Goal: Check status: Verify the current state of an ongoing process or item

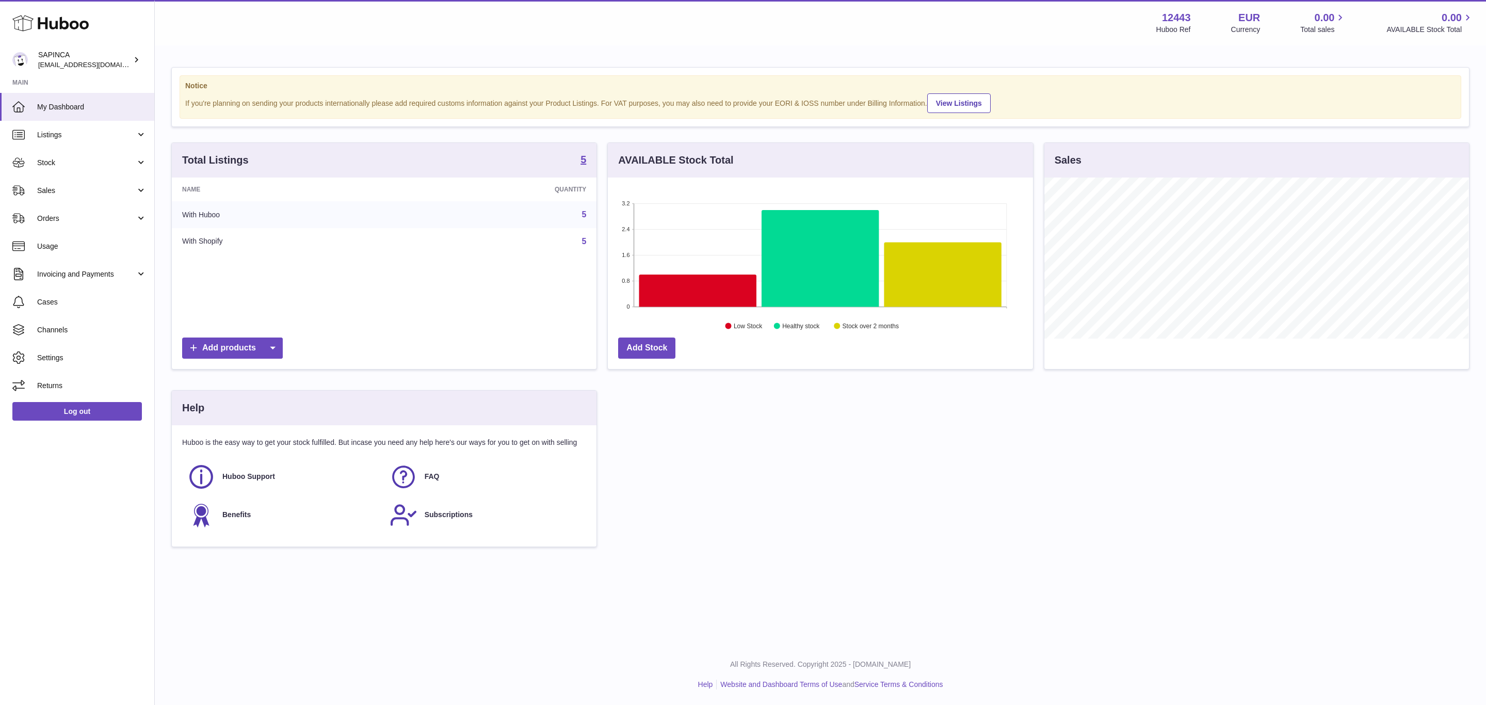
scroll to position [161, 424]
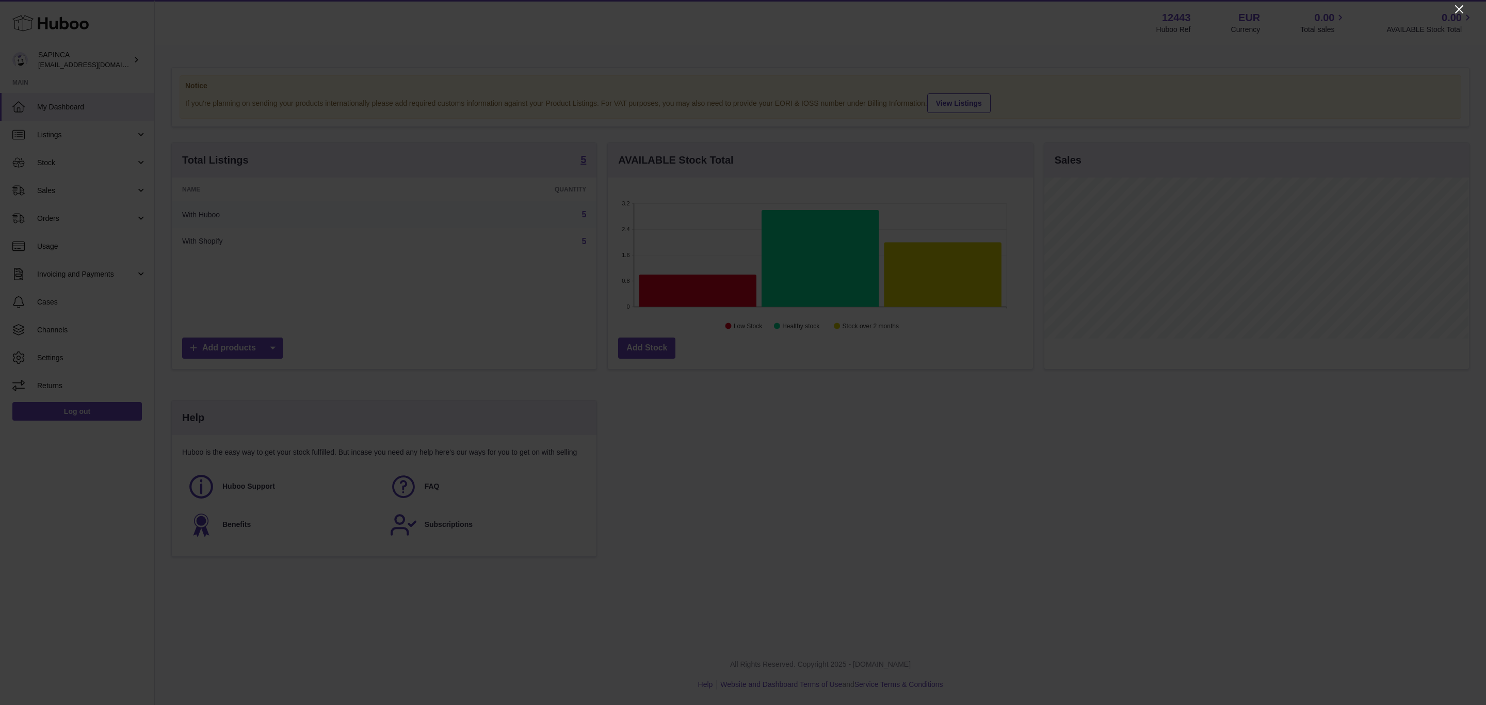
click at [1458, 5] on icon "Close" at bounding box center [1459, 9] width 12 height 12
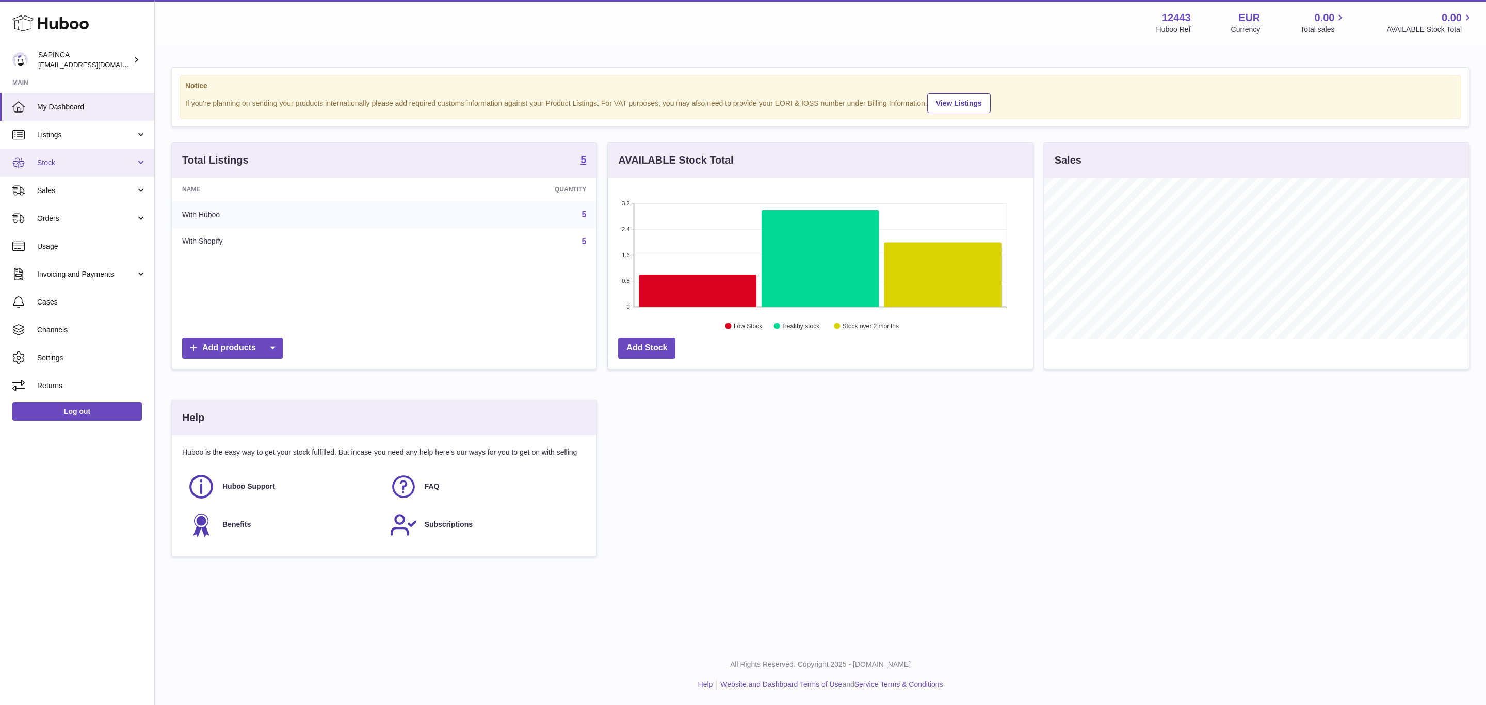
click at [85, 169] on link "Stock" at bounding box center [77, 163] width 154 height 28
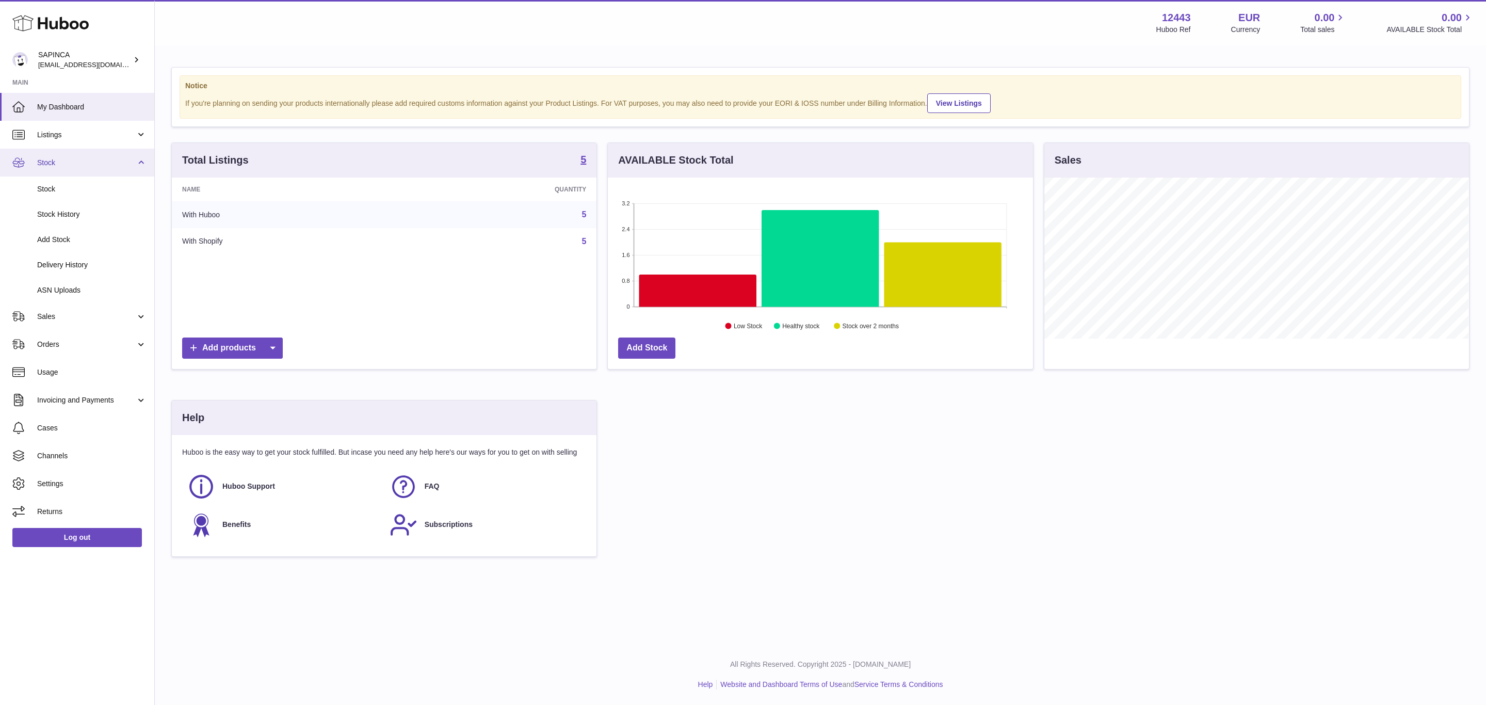
click at [82, 158] on span "Stock" at bounding box center [86, 163] width 99 height 10
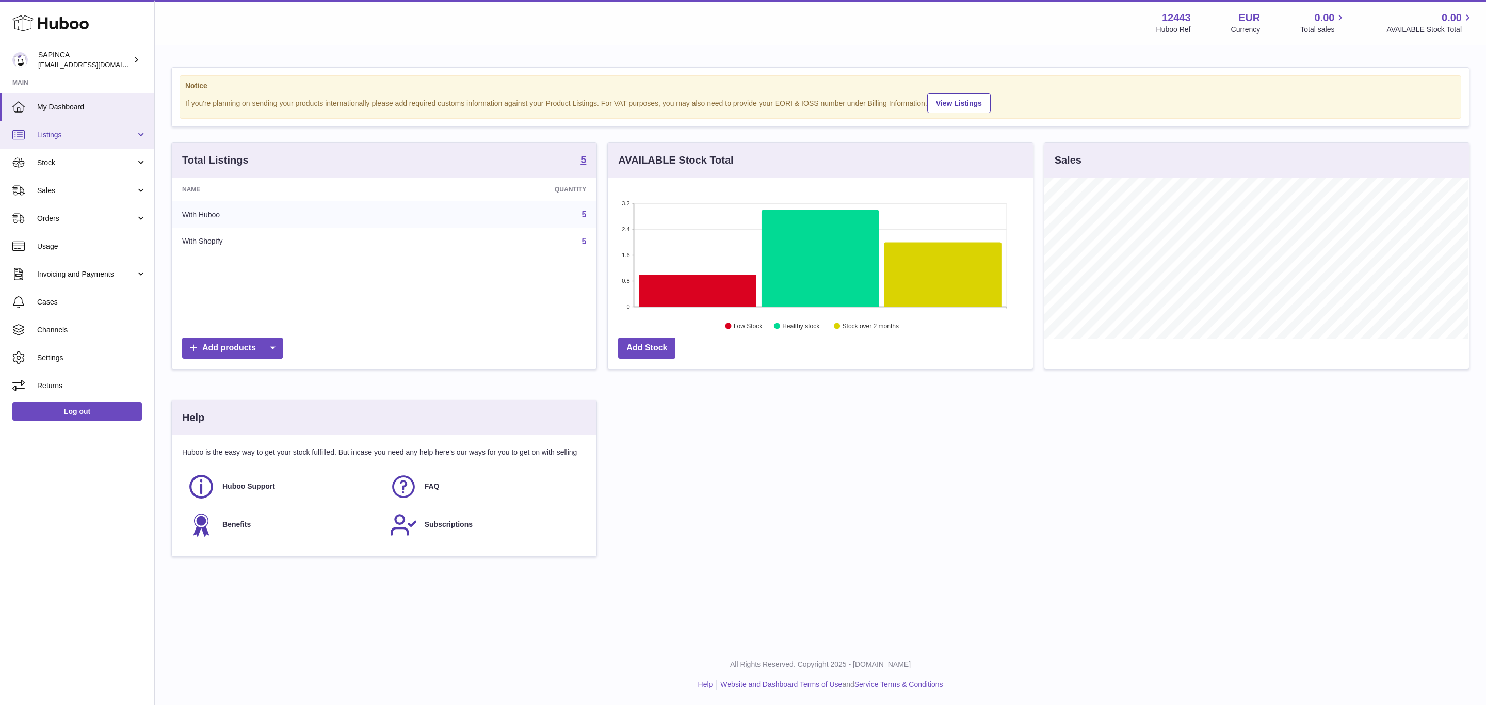
click at [84, 122] on link "Listings" at bounding box center [77, 135] width 154 height 28
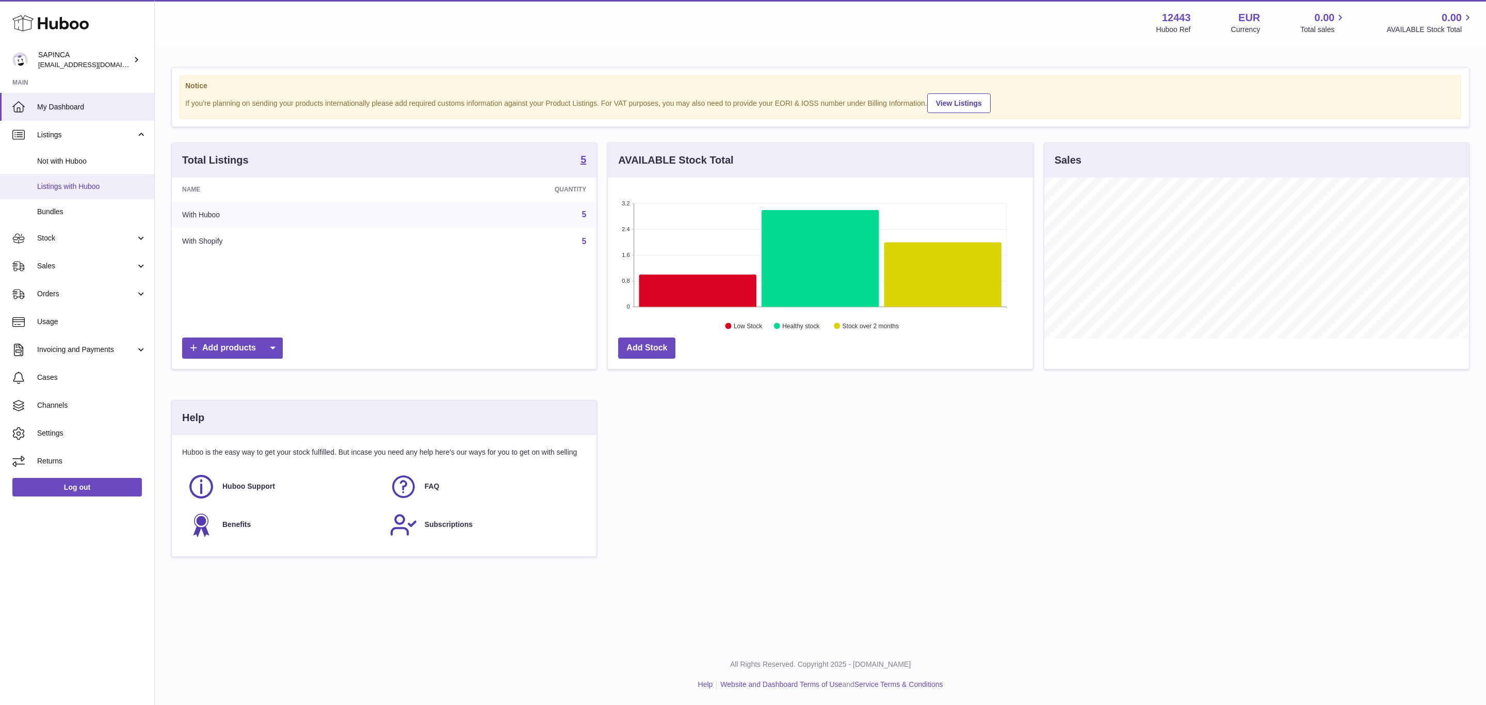
click at [77, 196] on link "Listings with Huboo" at bounding box center [77, 186] width 154 height 25
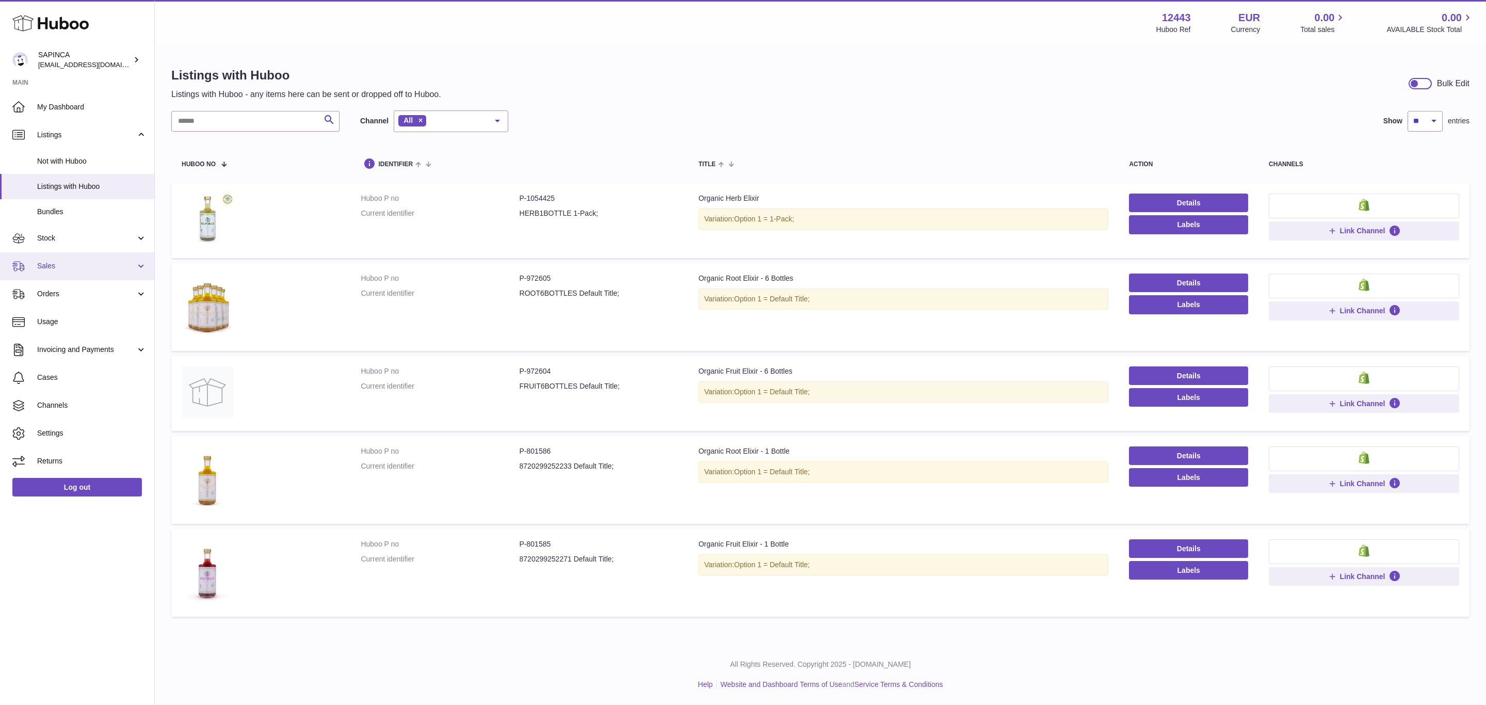
click at [118, 267] on span "Sales" at bounding box center [86, 266] width 99 height 10
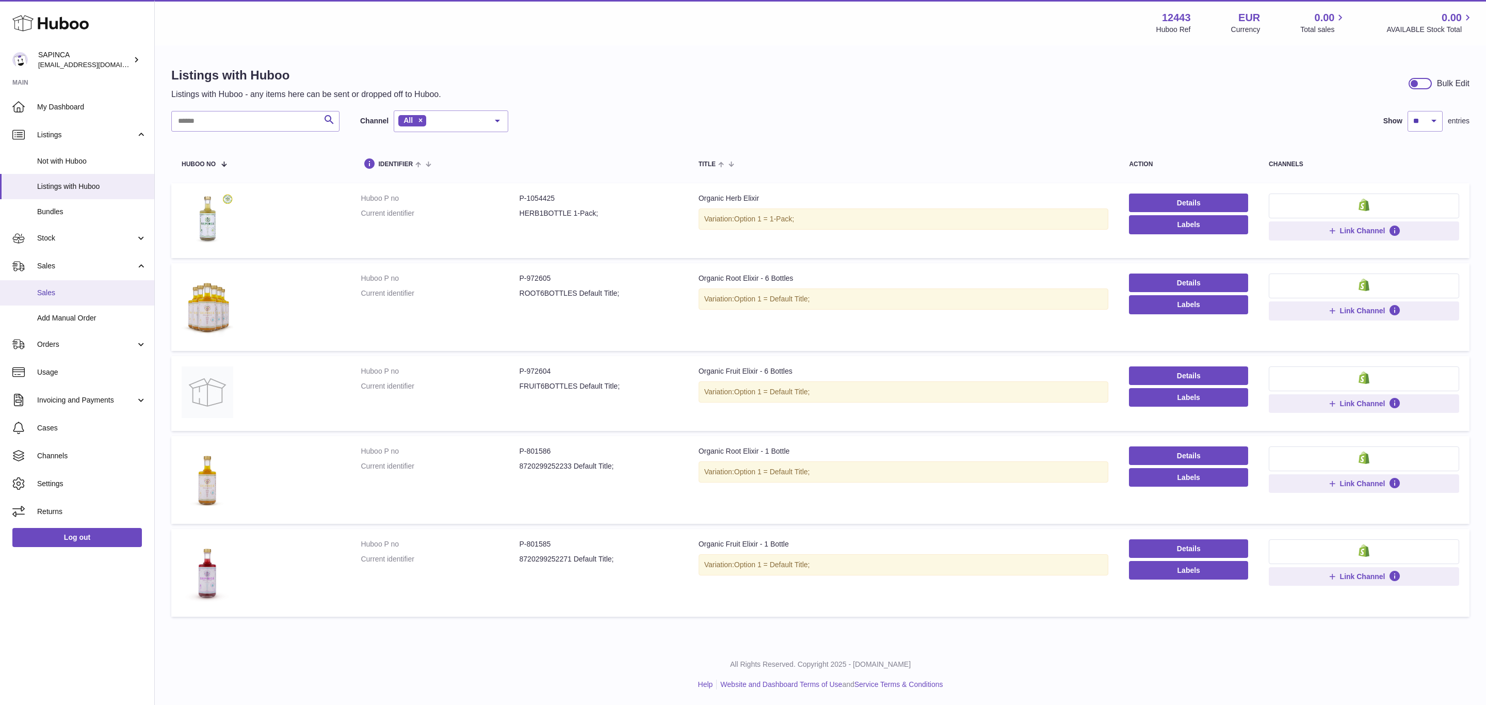
click at [101, 298] on link "Sales" at bounding box center [77, 292] width 154 height 25
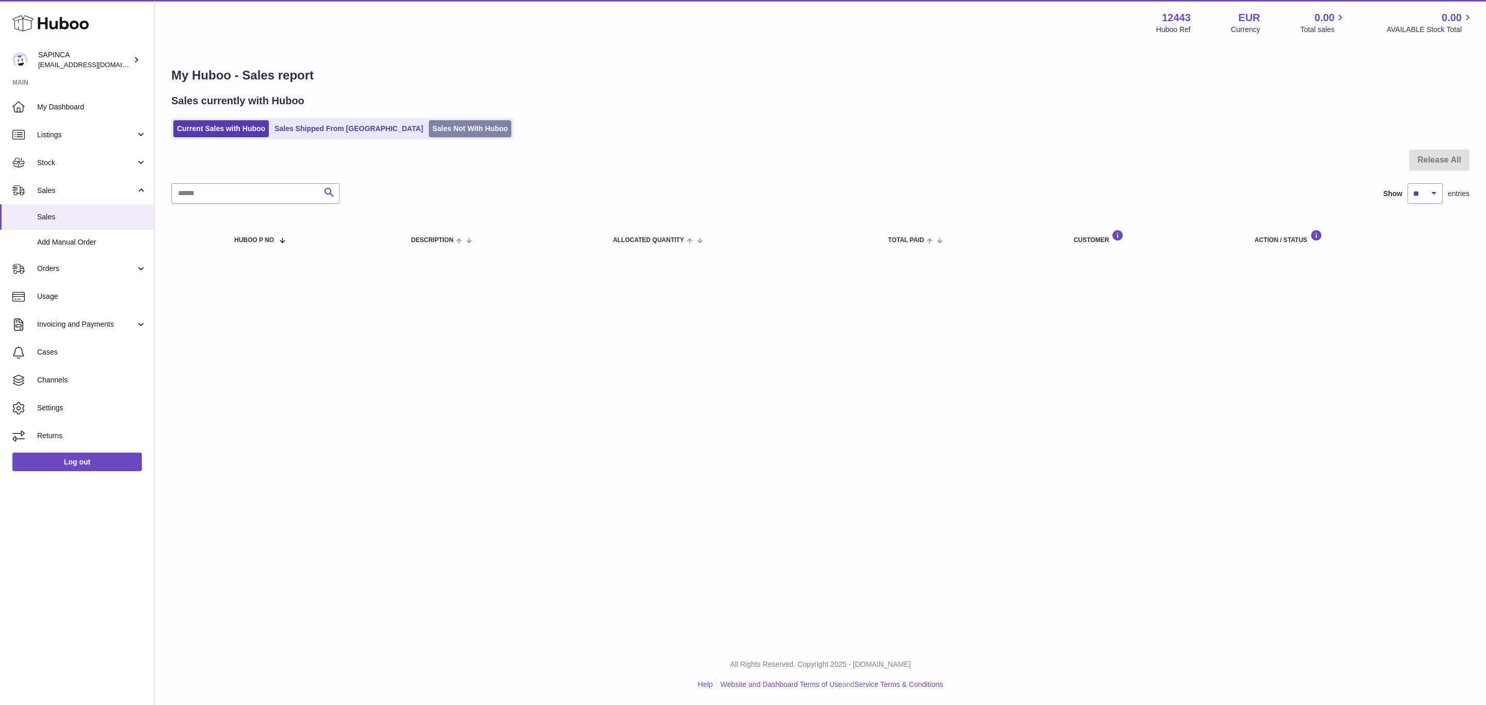
click at [429, 136] on link "Sales Not With Huboo" at bounding box center [470, 128] width 83 height 17
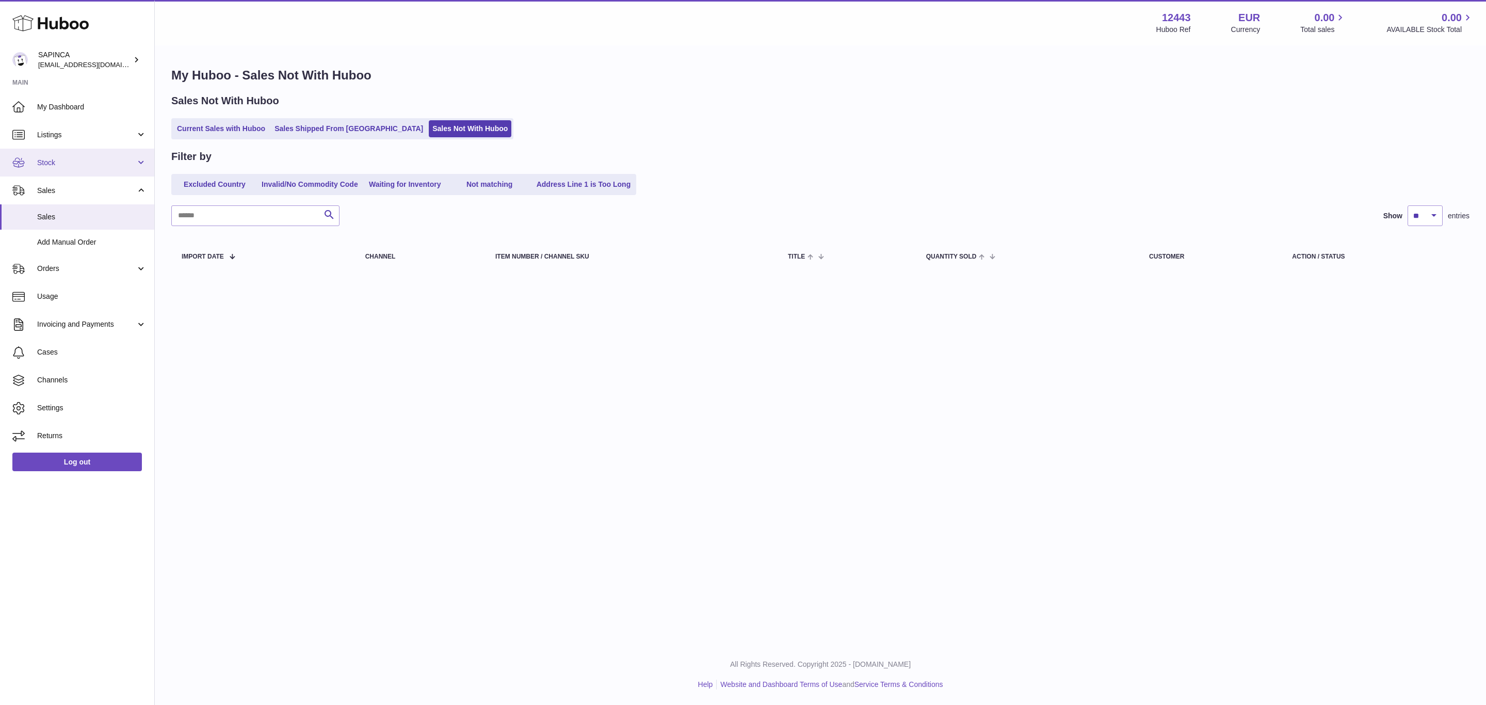
click at [96, 159] on span "Stock" at bounding box center [86, 163] width 99 height 10
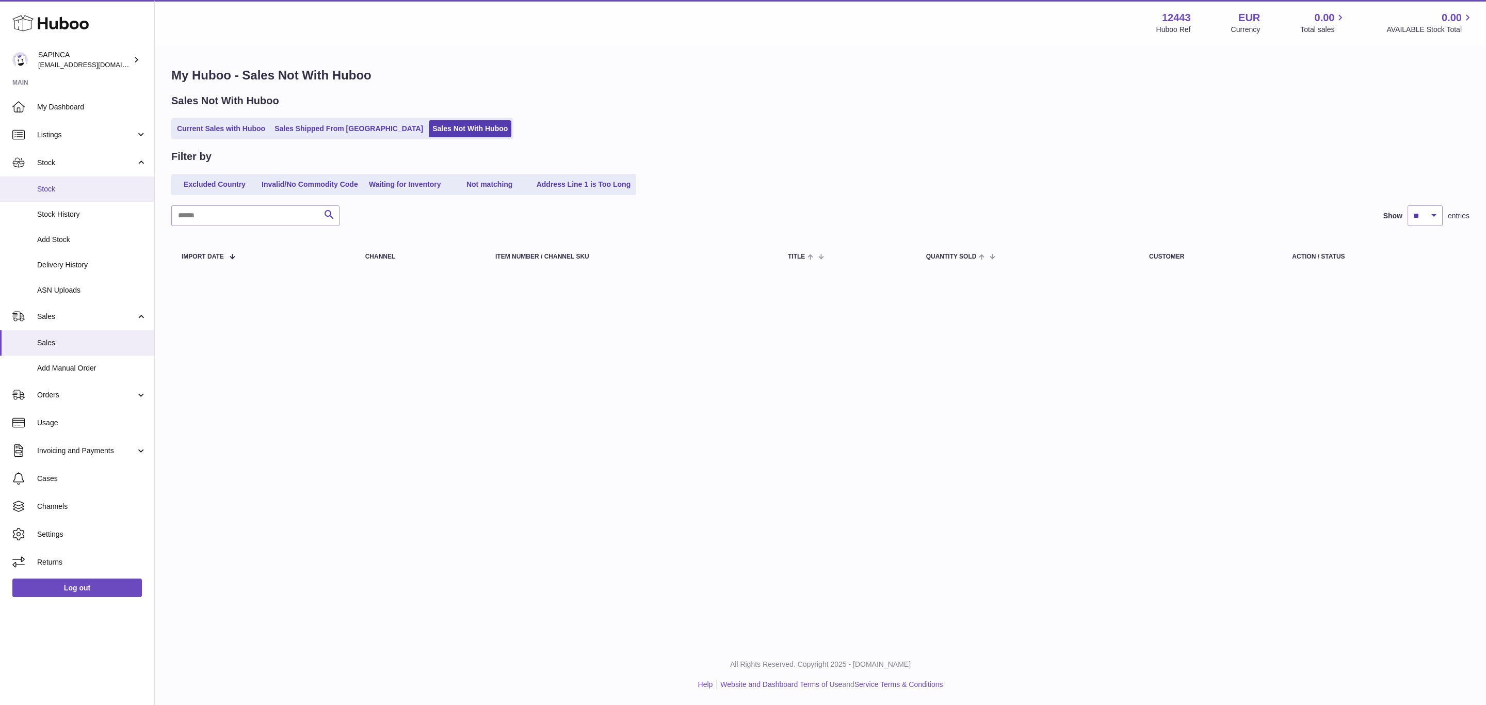
click at [105, 191] on span "Stock" at bounding box center [91, 189] width 109 height 10
click at [109, 136] on span "Listings" at bounding box center [86, 135] width 99 height 10
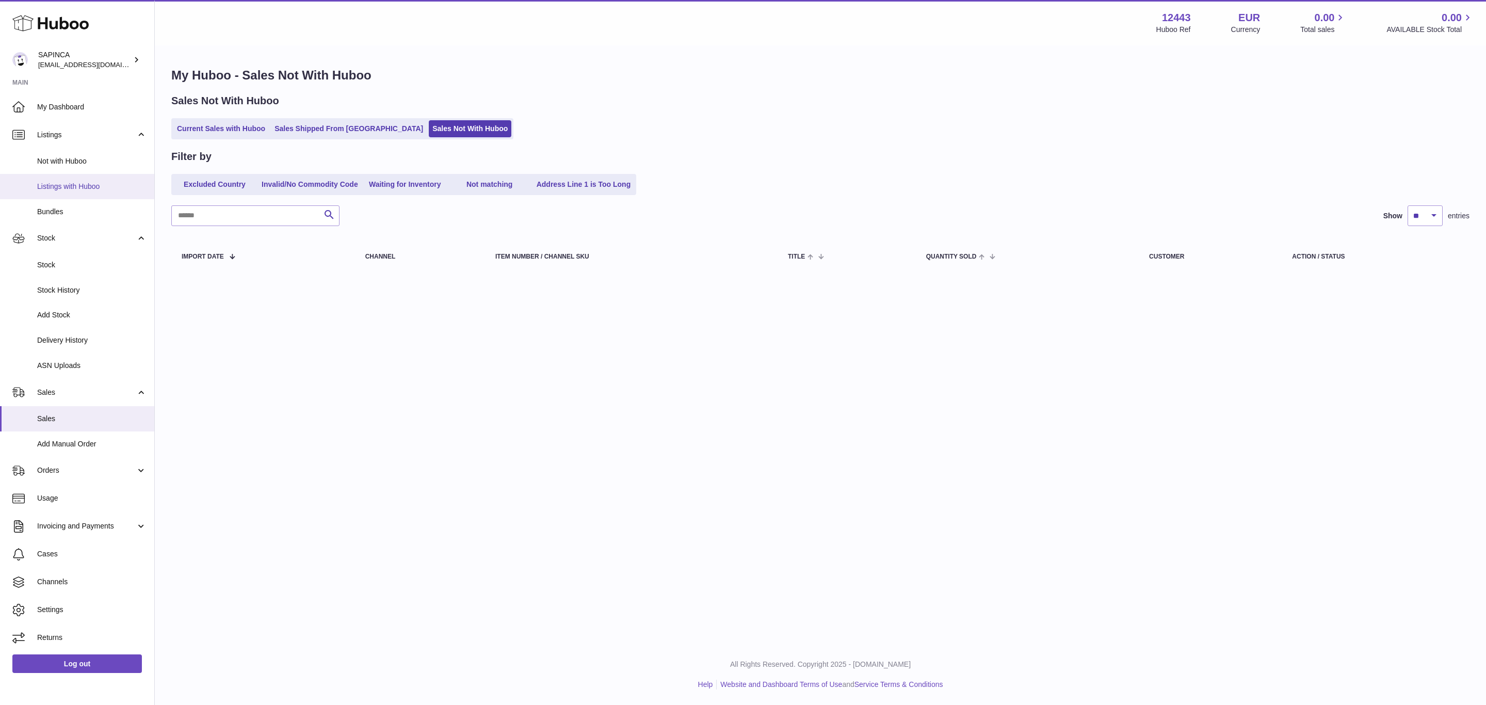
click at [111, 180] on link "Listings with Huboo" at bounding box center [77, 186] width 154 height 25
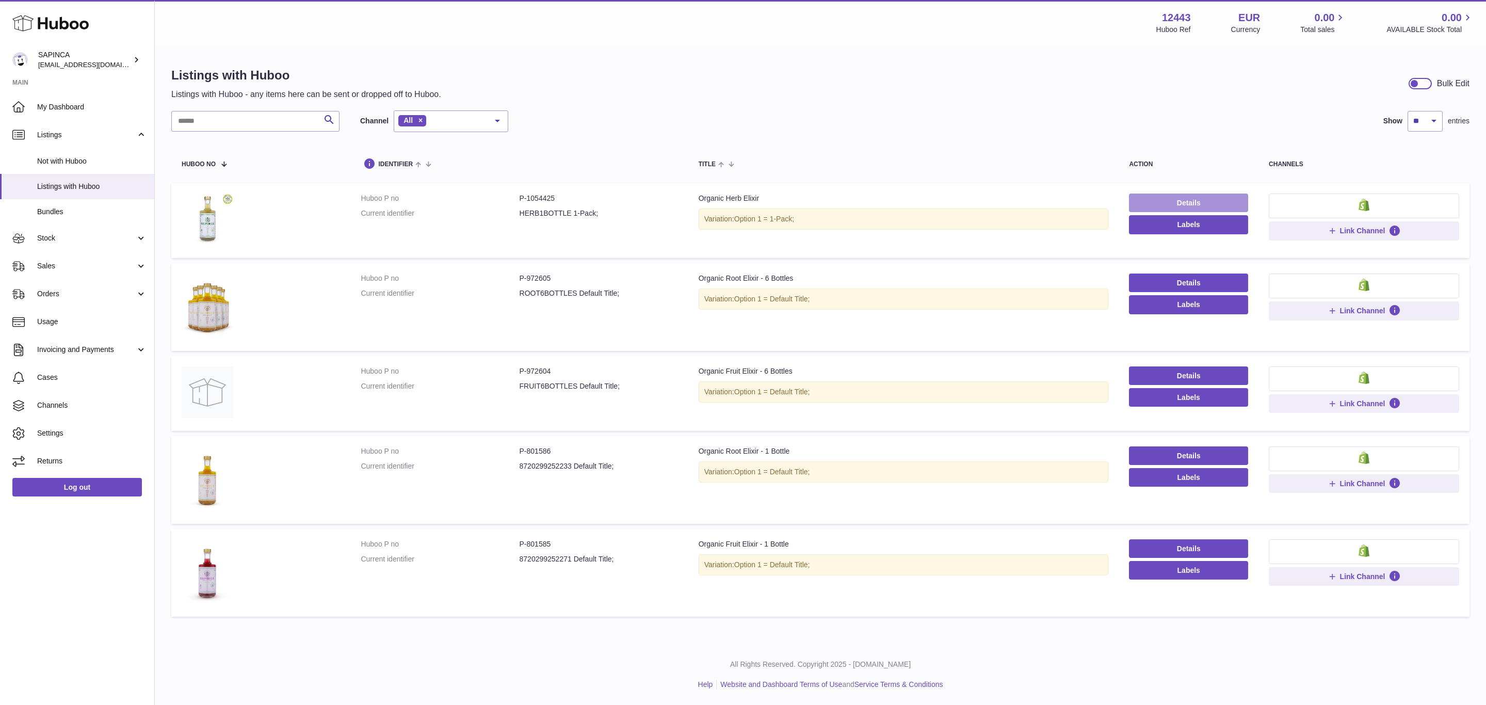
click at [1194, 200] on link "Details" at bounding box center [1188, 203] width 119 height 19
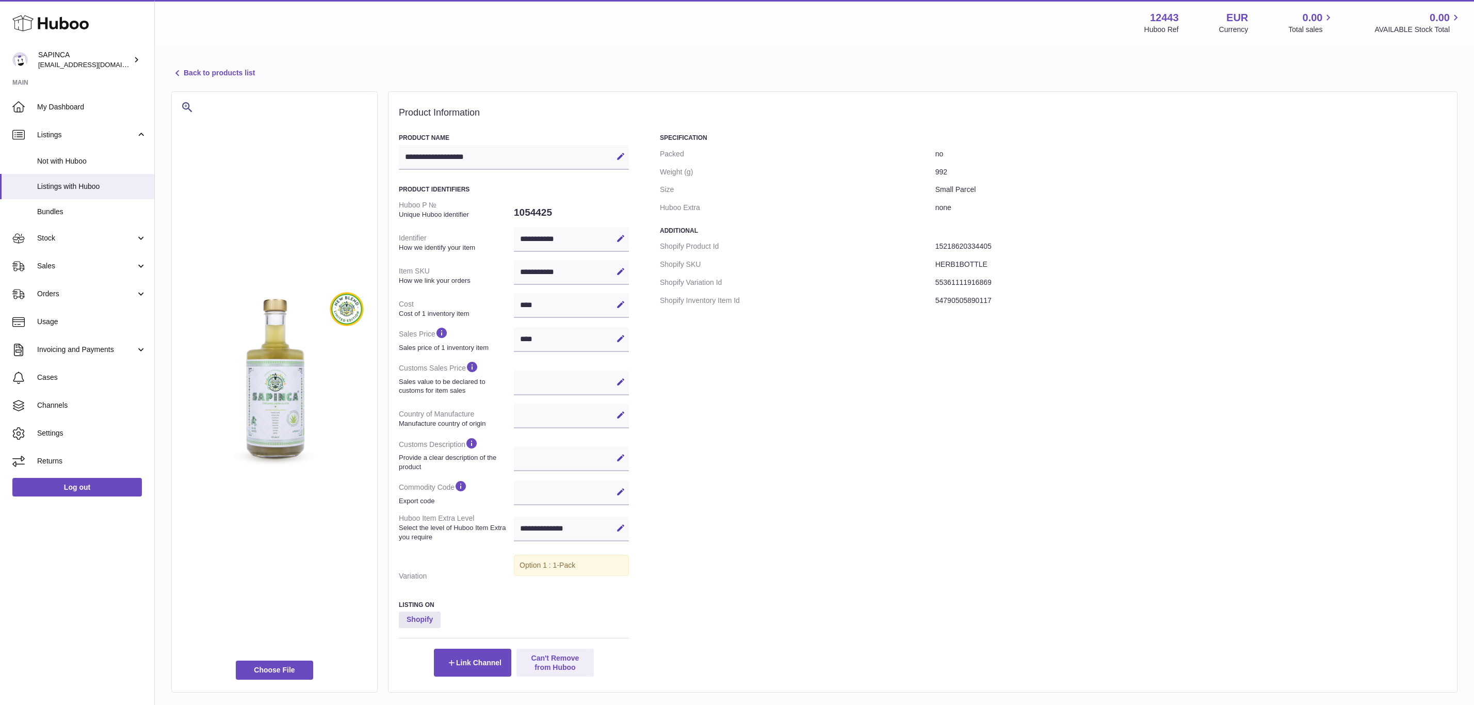
select select
select select "****"
click at [91, 270] on span "Sales" at bounding box center [86, 266] width 99 height 10
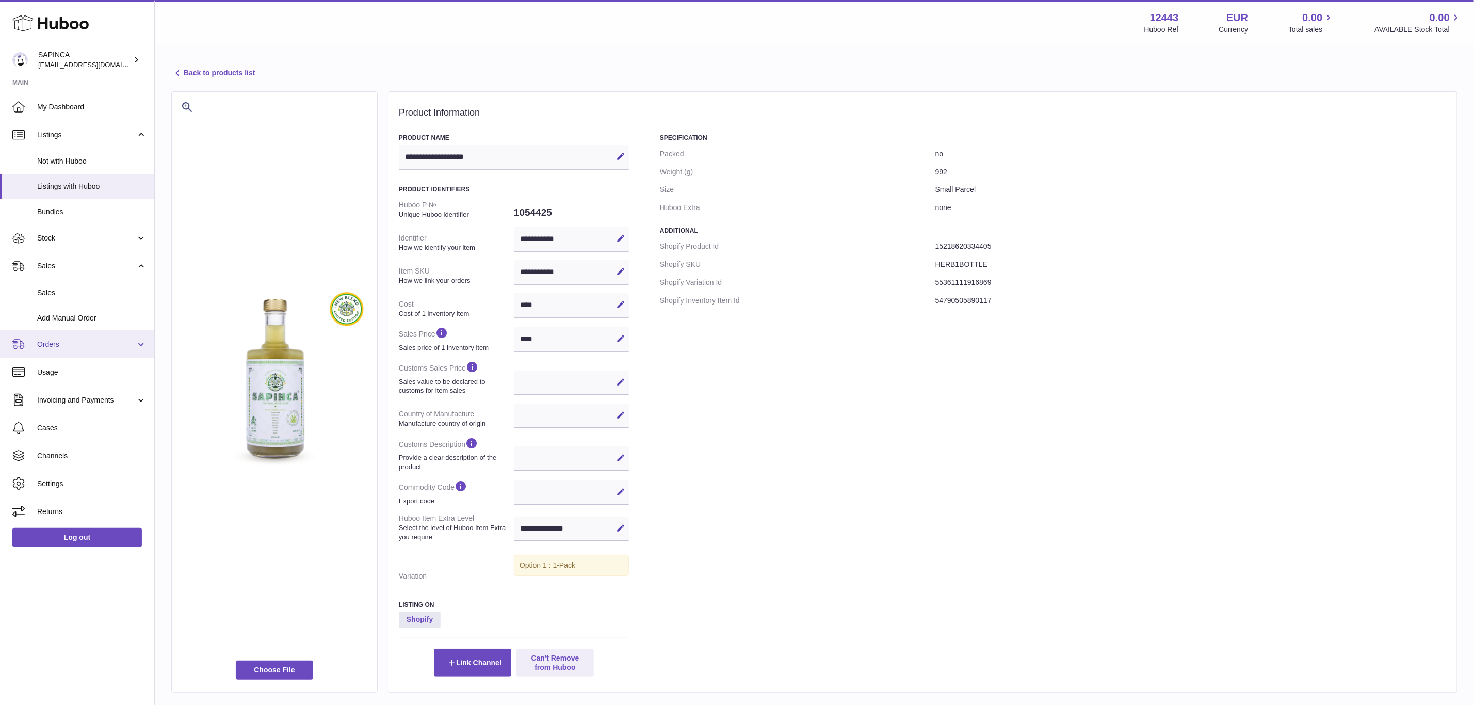
click at [104, 344] on span "Orders" at bounding box center [86, 345] width 99 height 10
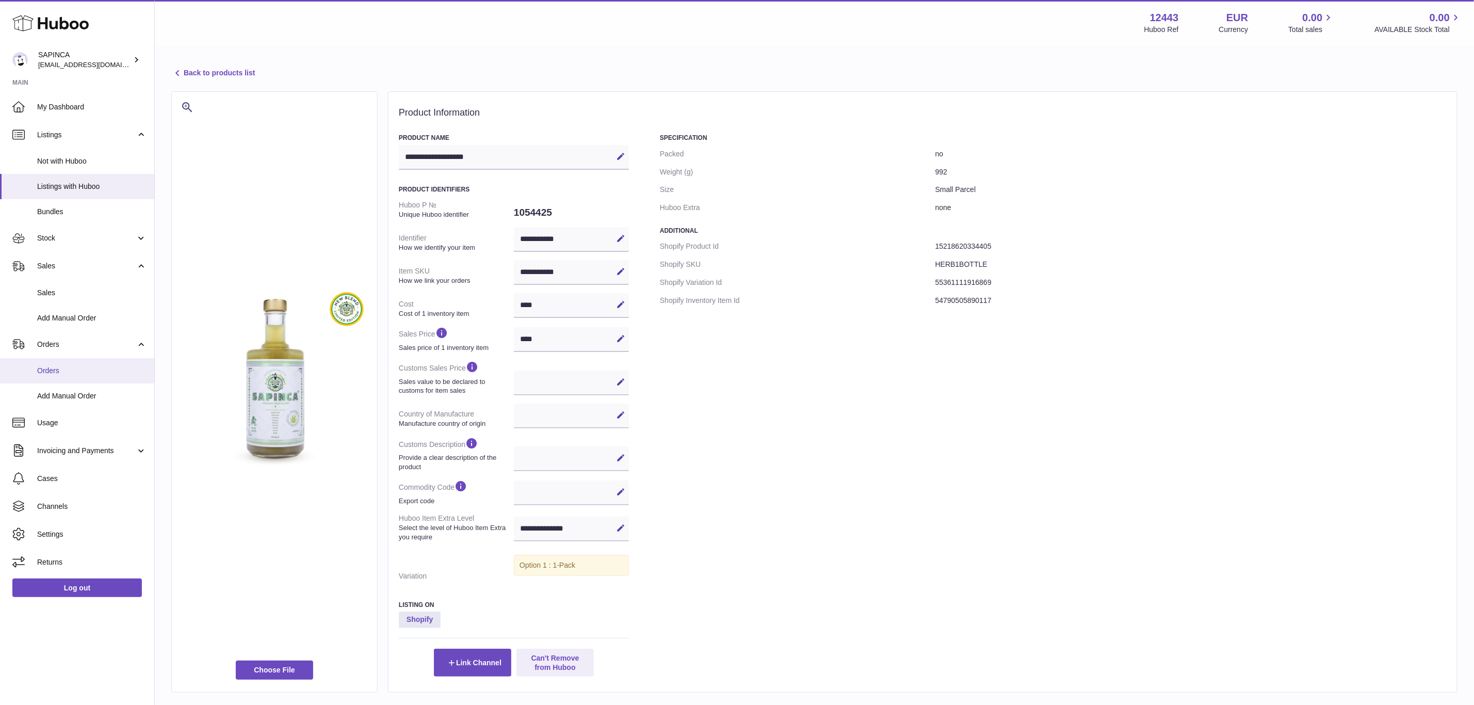
click at [110, 372] on span "Orders" at bounding box center [91, 371] width 109 height 10
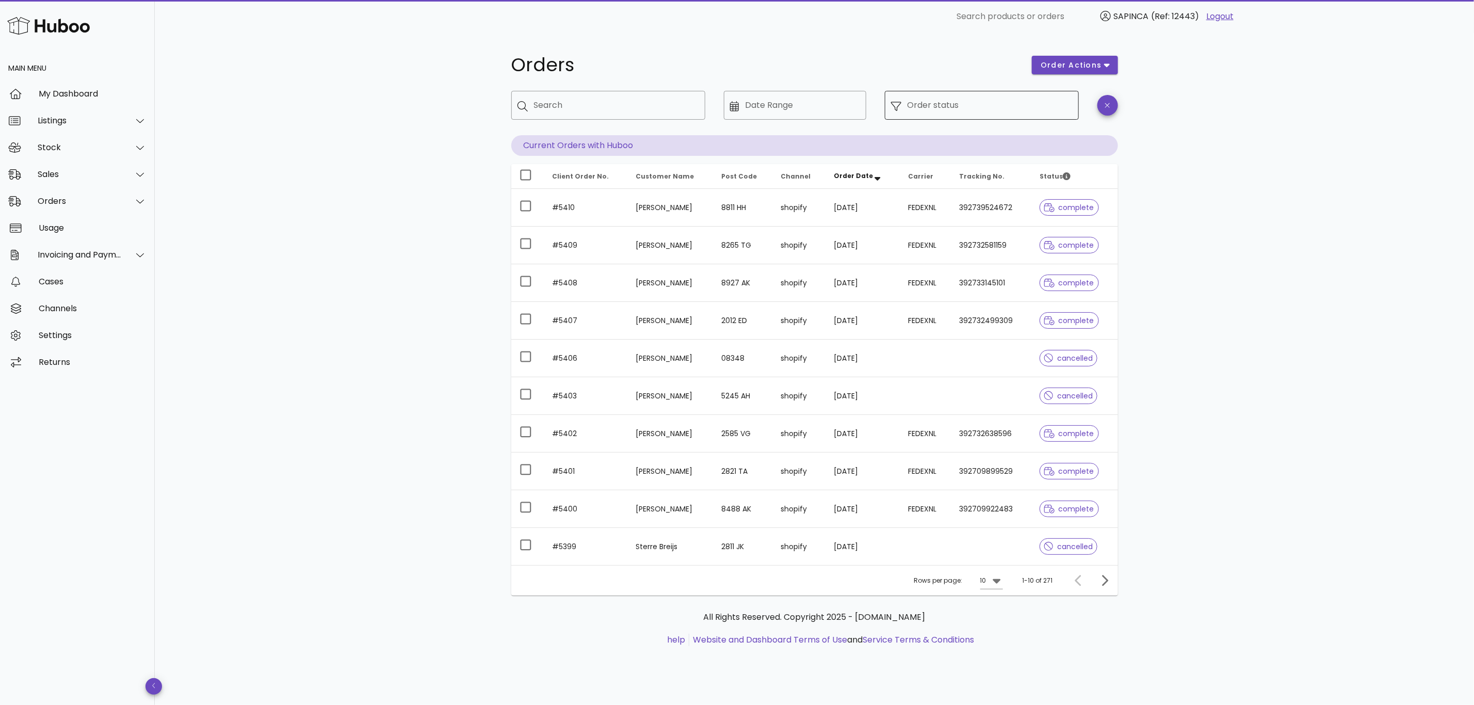
click at [942, 105] on input "Order status" at bounding box center [990, 105] width 165 height 17
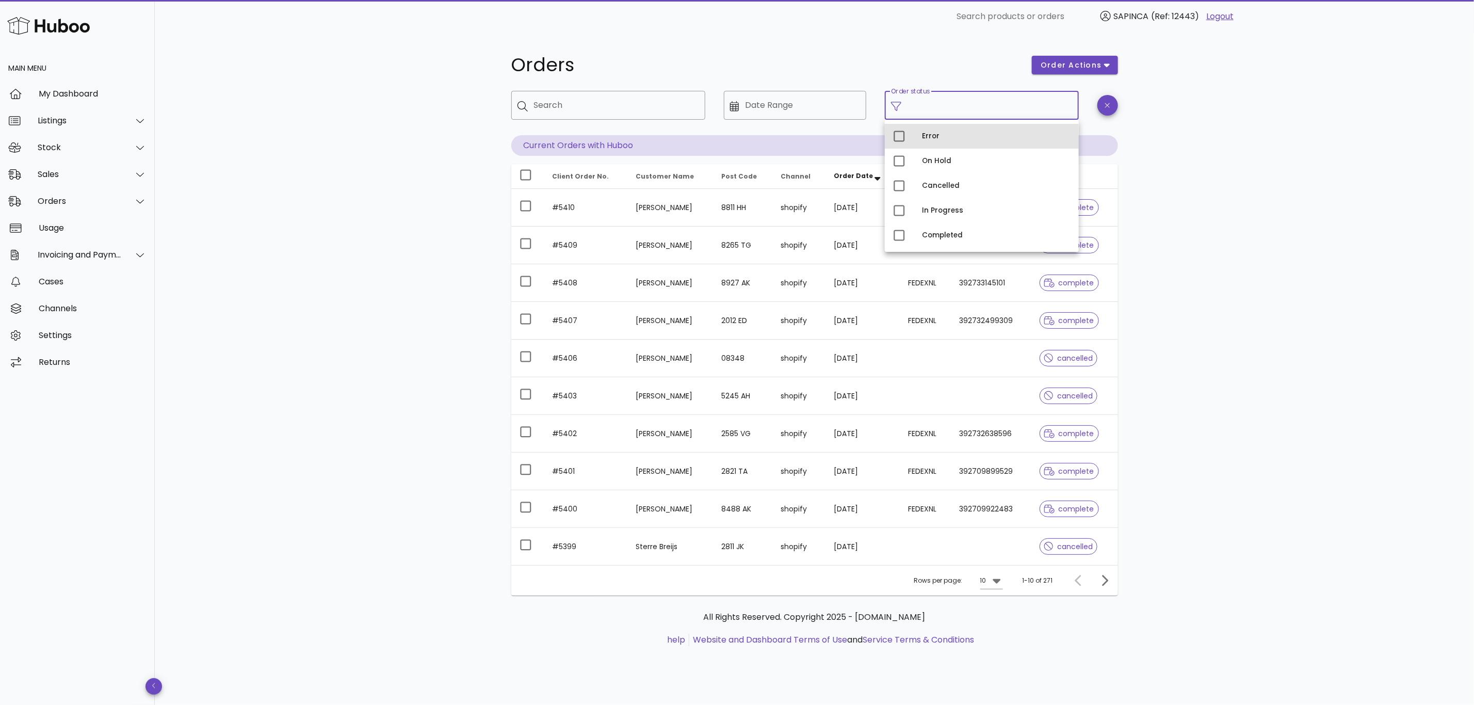
click at [987, 133] on div "Error" at bounding box center [996, 136] width 149 height 8
type input "**********"
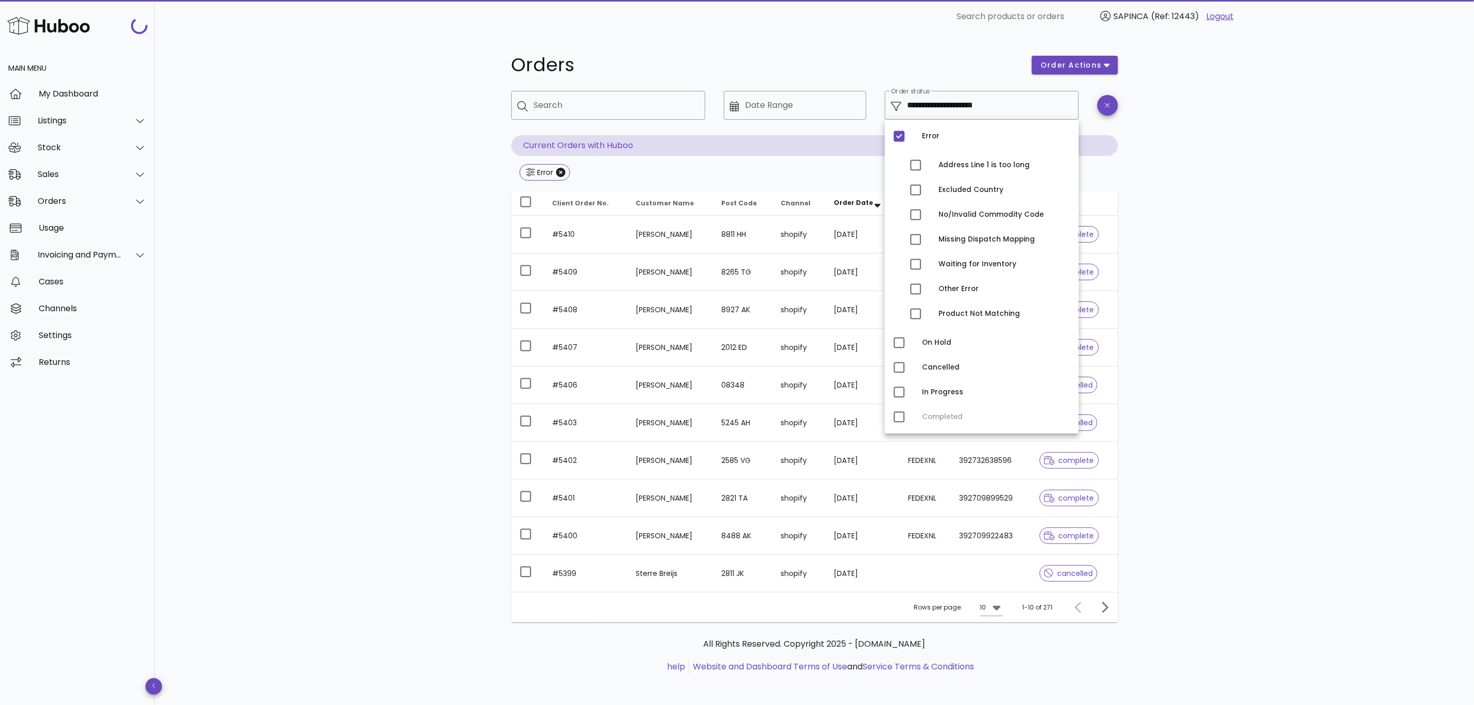
click at [1242, 152] on div "**********" at bounding box center [814, 369] width 1319 height 673
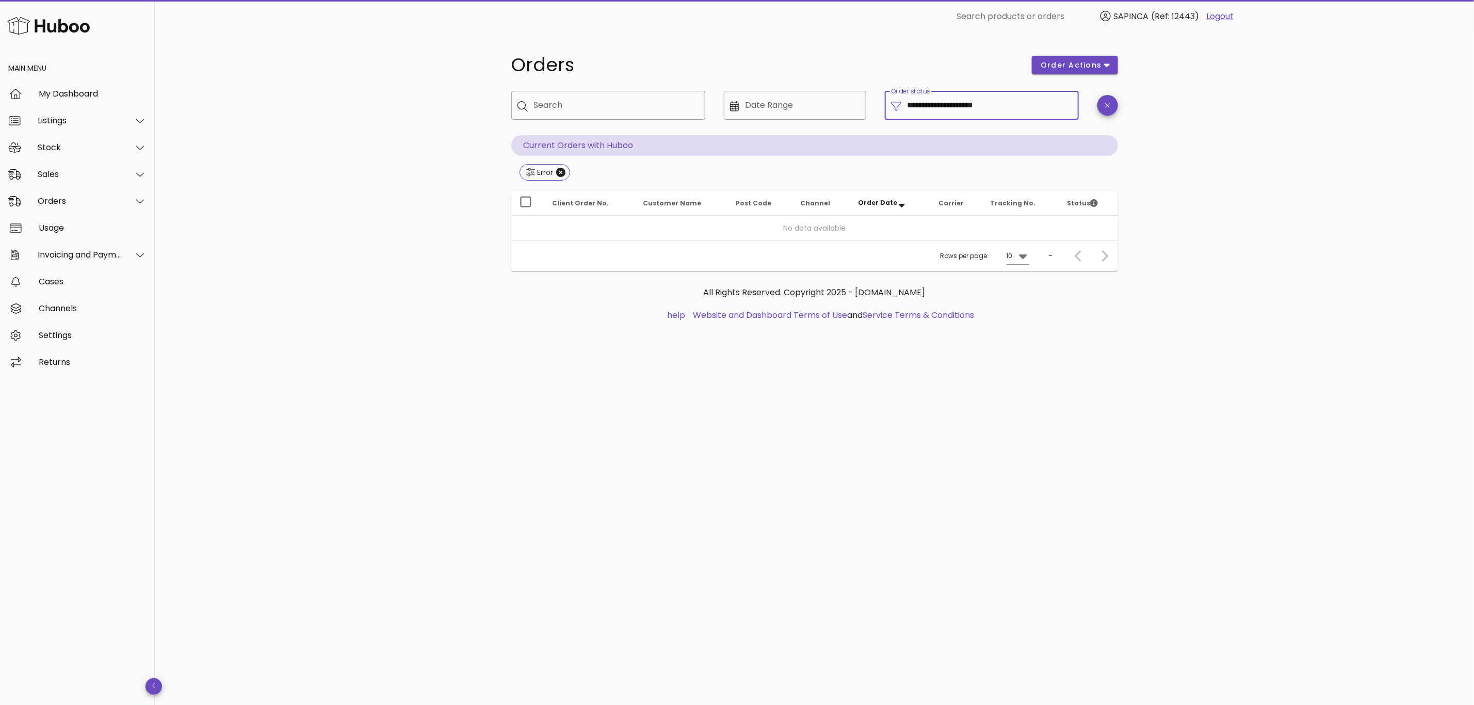
click at [1010, 106] on input "**********" at bounding box center [990, 105] width 165 height 17
